Goal: Task Accomplishment & Management: Complete application form

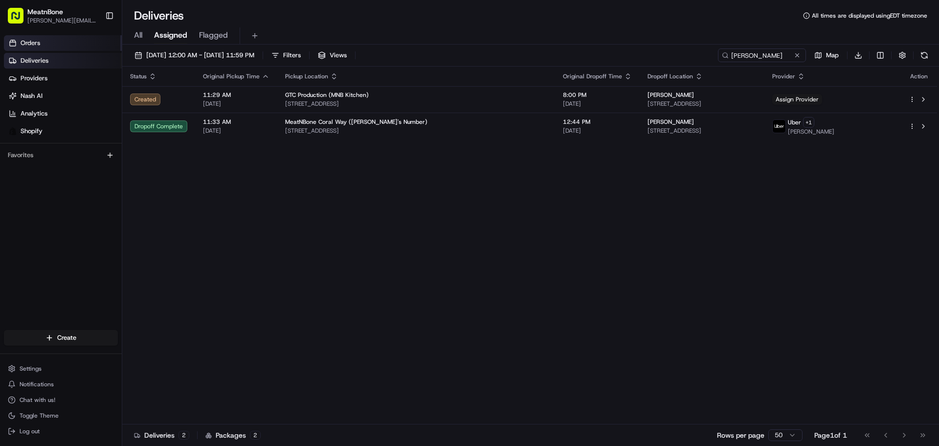
click at [82, 50] on link "Orders" at bounding box center [63, 43] width 118 height 16
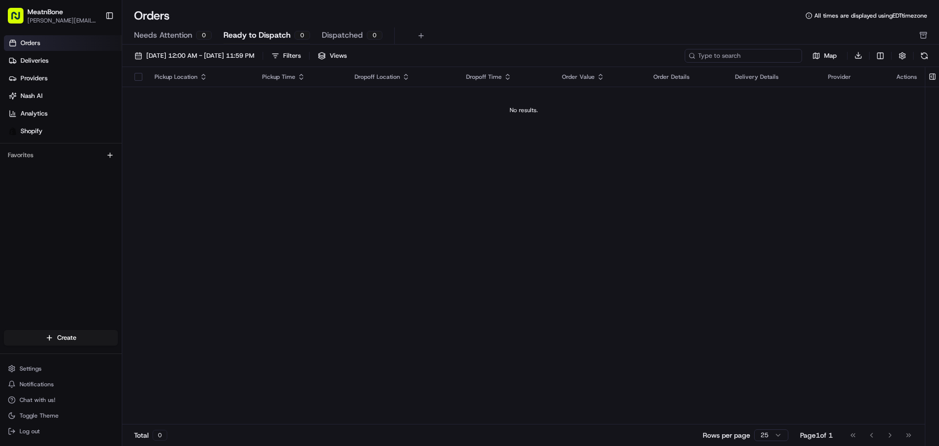
click at [768, 53] on input at bounding box center [743, 56] width 117 height 14
click at [66, 62] on link "Deliveries" at bounding box center [63, 61] width 118 height 16
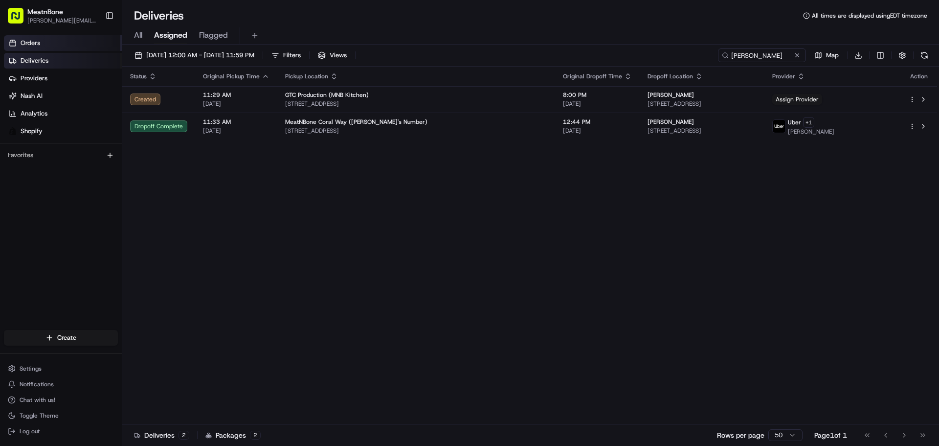
click at [48, 41] on link "Orders" at bounding box center [63, 43] width 118 height 16
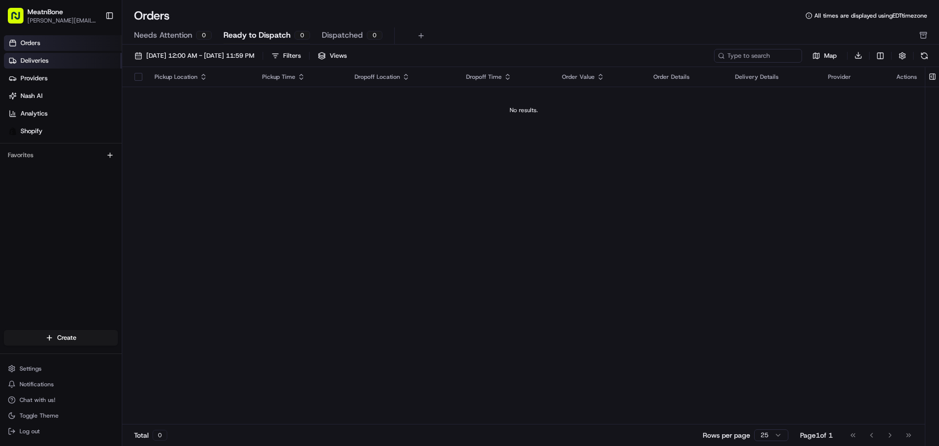
click at [67, 59] on link "Deliveries" at bounding box center [63, 61] width 118 height 16
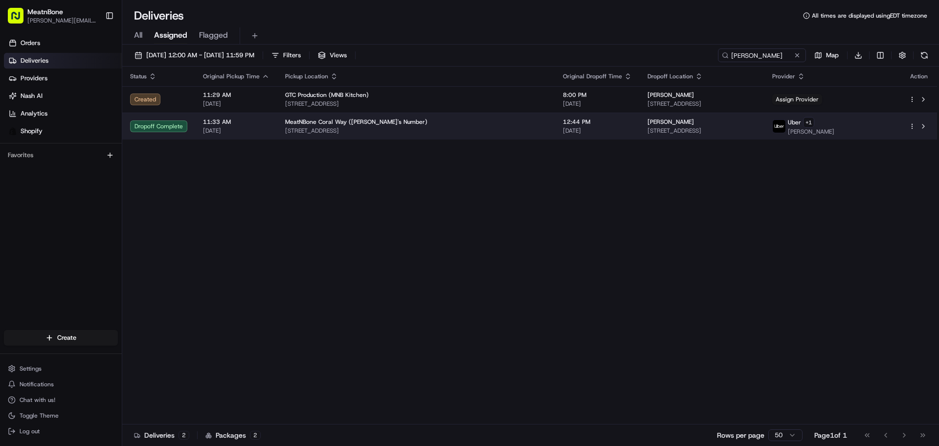
click at [272, 136] on td "11:33 AM [DATE]" at bounding box center [236, 125] width 82 height 27
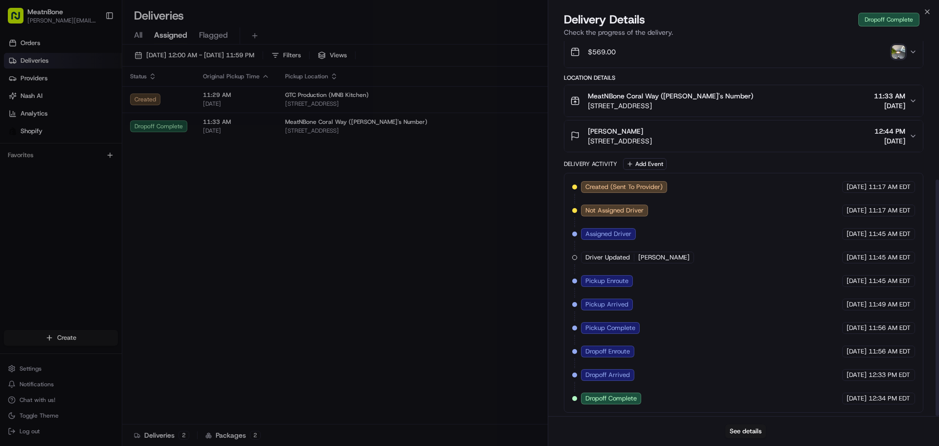
scroll to position [219, 0]
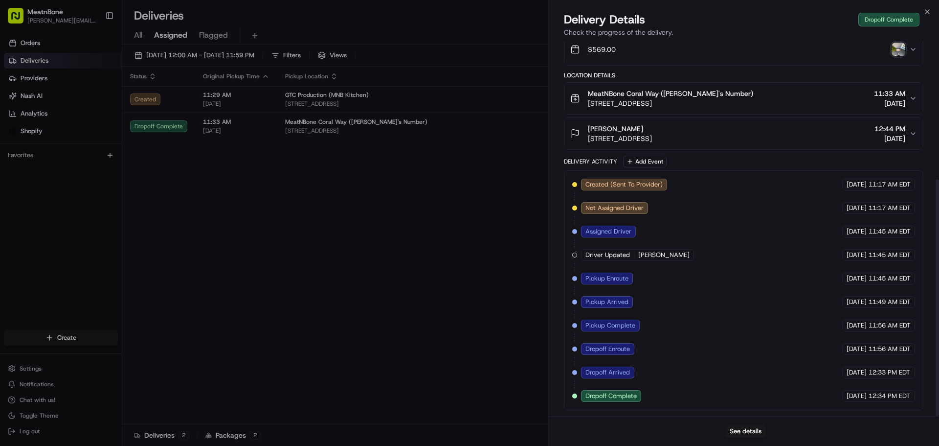
click at [652, 140] on span "[STREET_ADDRESS]" at bounding box center [620, 139] width 64 height 10
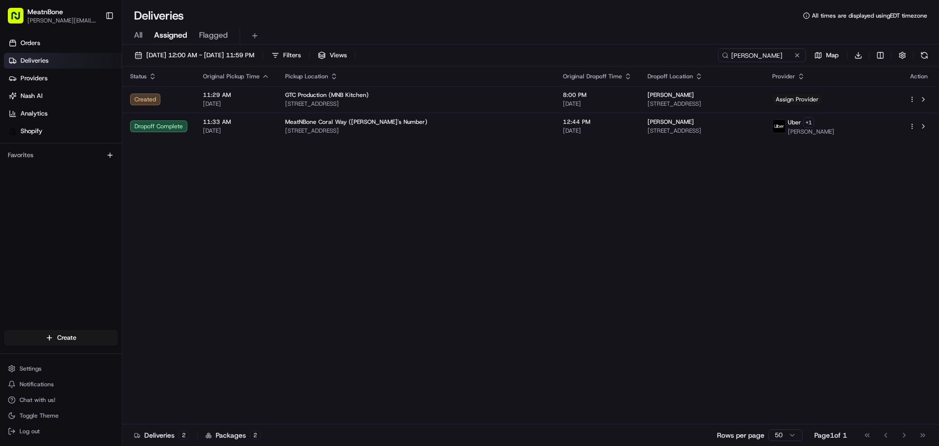
drag, startPoint x: 14, startPoint y: 67, endPoint x: 33, endPoint y: 66, distance: 19.1
click at [33, 66] on link "Deliveries" at bounding box center [63, 61] width 118 height 16
click at [58, 47] on link "Orders" at bounding box center [63, 43] width 118 height 16
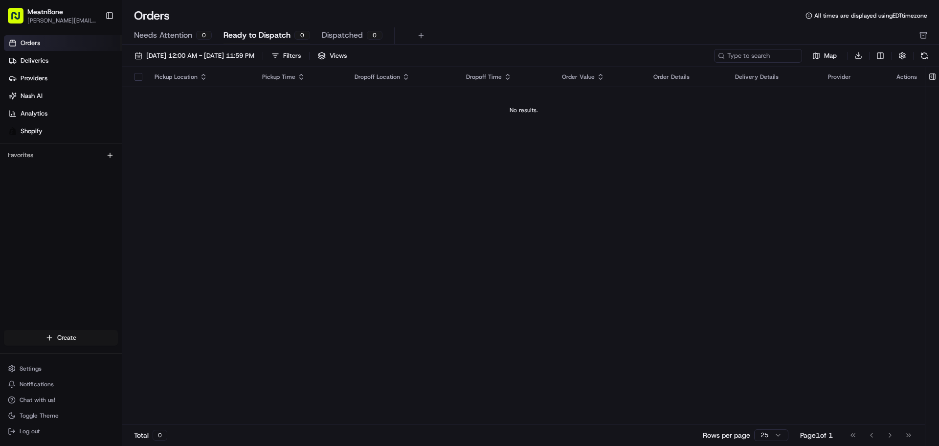
click at [66, 333] on html "MeatnBone [PERSON_NAME][EMAIL_ADDRESS][DOMAIN_NAME] Toggle Sidebar Orders Deliv…" at bounding box center [469, 223] width 939 height 446
click at [181, 360] on link "Delivery" at bounding box center [176, 356] width 109 height 18
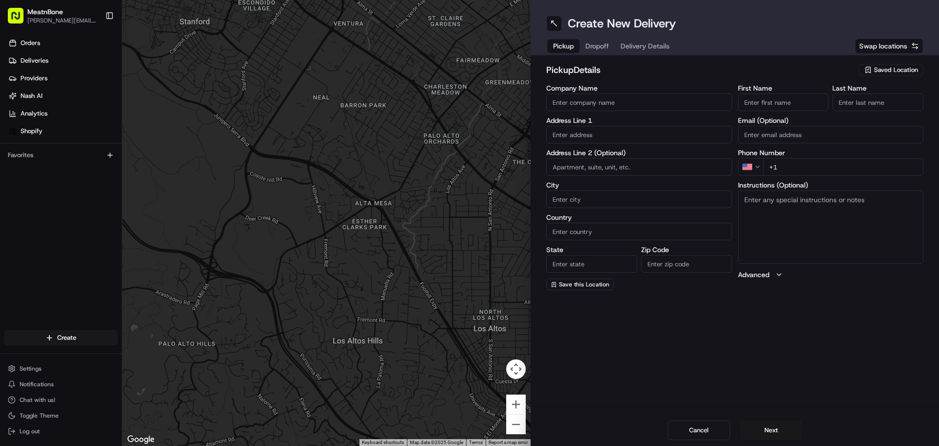
click at [899, 68] on span "Saved Location" at bounding box center [896, 70] width 44 height 9
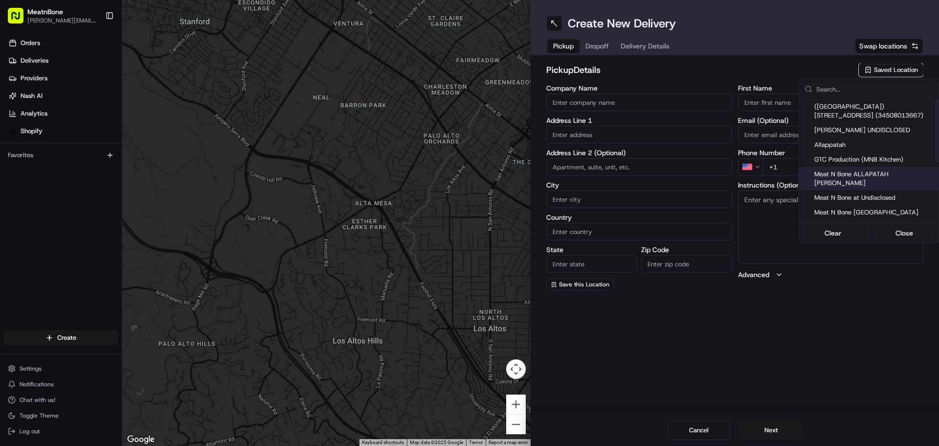
click at [887, 178] on div "Meat N Bone ALLAPATAH [PERSON_NAME]" at bounding box center [869, 178] width 140 height 23
type input "Meat N Bone ALLAPATAH [PERSON_NAME]"
type input "[STREET_ADDRESS]"
type input "[GEOGRAPHIC_DATA]"
type input "US"
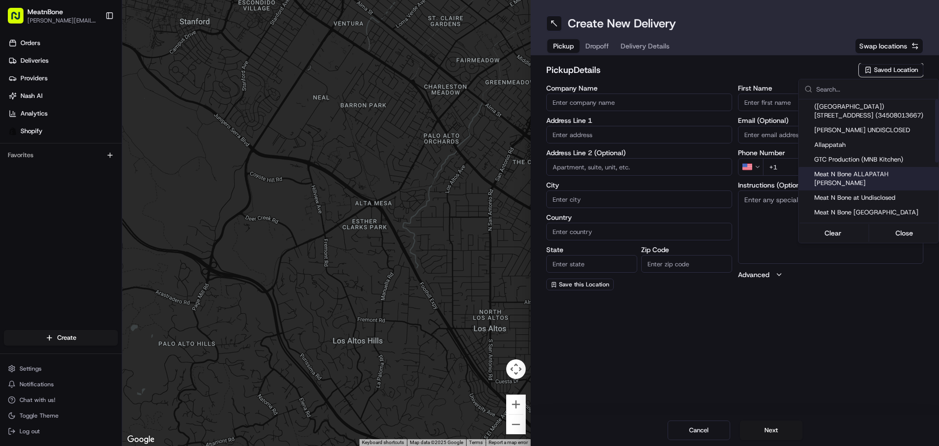
type input "FL"
type input "33142"
type input "[PERSON_NAME]"
type input "bello"
type input "[PERSON_NAME][EMAIL_ADDRESS][DOMAIN_NAME]"
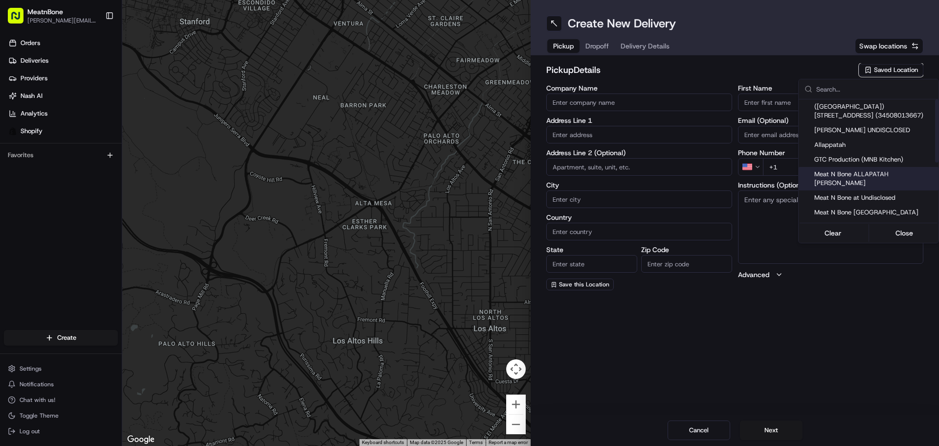
type input "[PHONE_NUMBER]"
